Goal: Information Seeking & Learning: Understand process/instructions

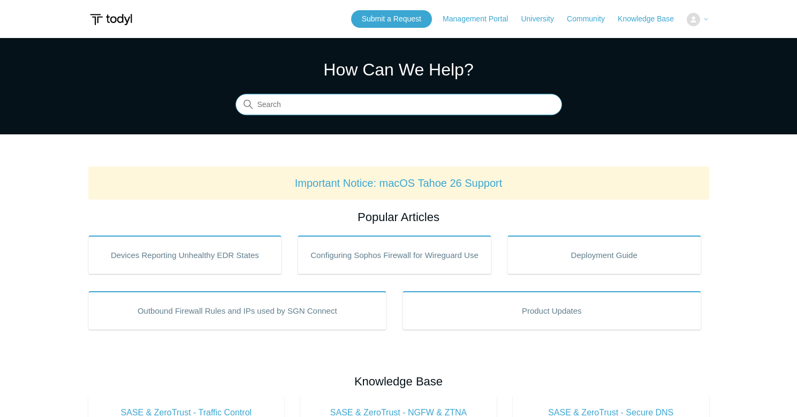
click at [321, 102] on input "Search" at bounding box center [398, 104] width 326 height 21
type input "mac ssl"
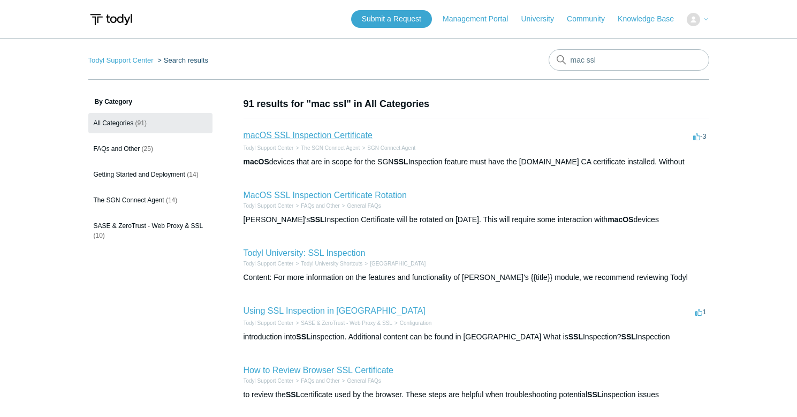
click at [325, 133] on link "macOS SSL Inspection Certificate" at bounding box center [307, 135] width 129 height 9
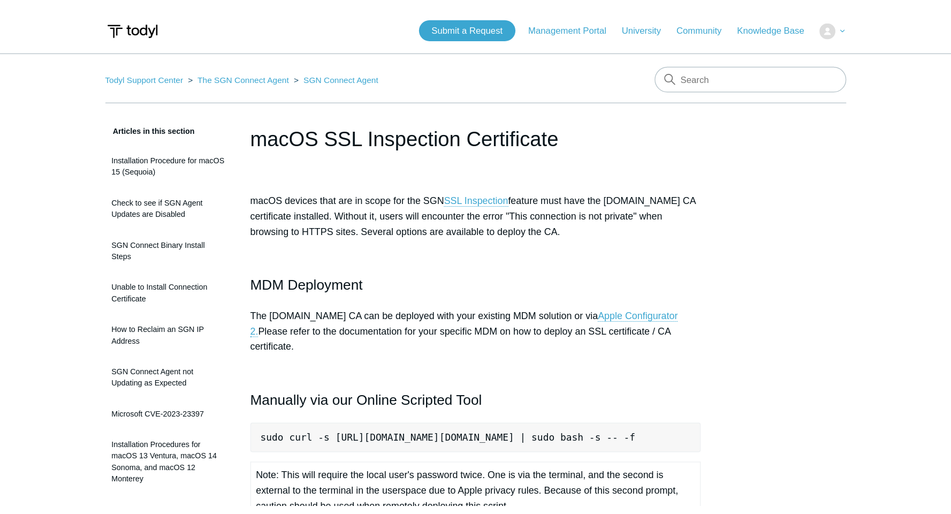
scroll to position [0, 50]
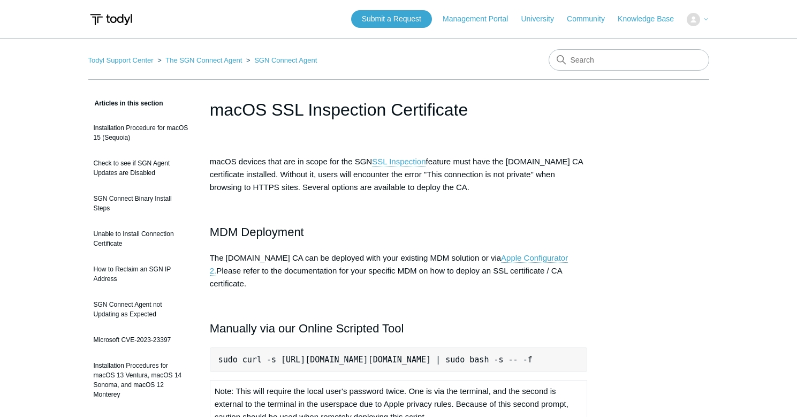
drag, startPoint x: 218, startPoint y: 347, endPoint x: 635, endPoint y: 347, distance: 416.3
copy pre "sudo curl -s [URL][DOMAIN_NAME][DOMAIN_NAME] | sudo bash -s -- -f"
